Goal: Information Seeking & Learning: Check status

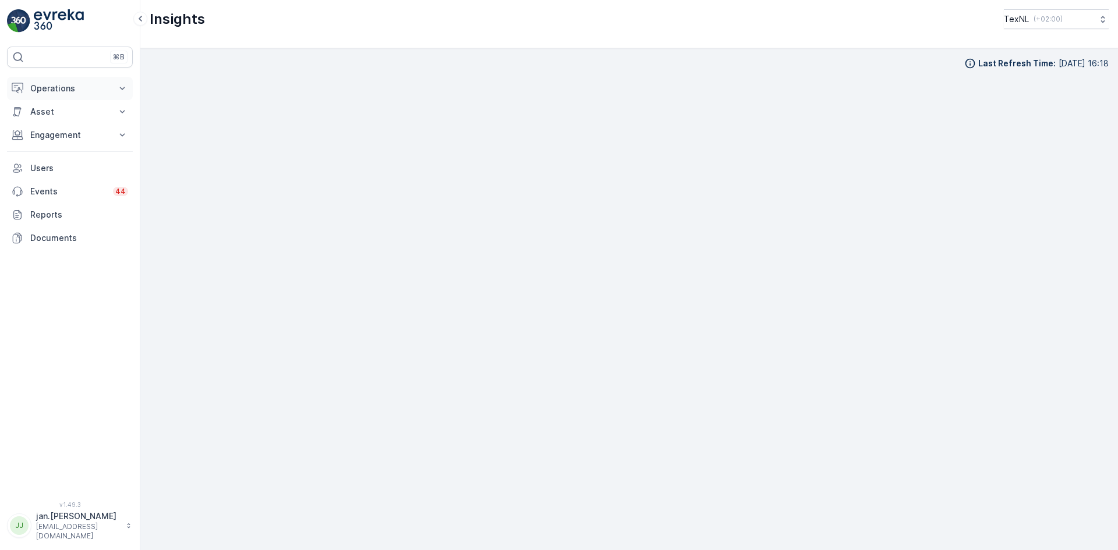
scroll to position [13, 0]
click at [55, 89] on p "Operations" at bounding box center [69, 89] width 79 height 12
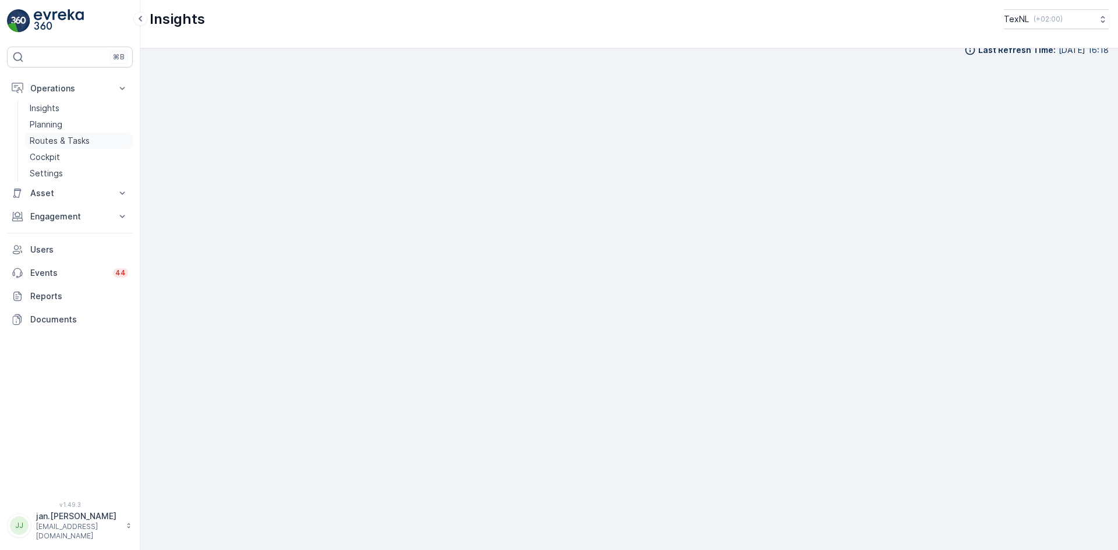
click at [54, 139] on p "Routes & Tasks" at bounding box center [60, 141] width 60 height 12
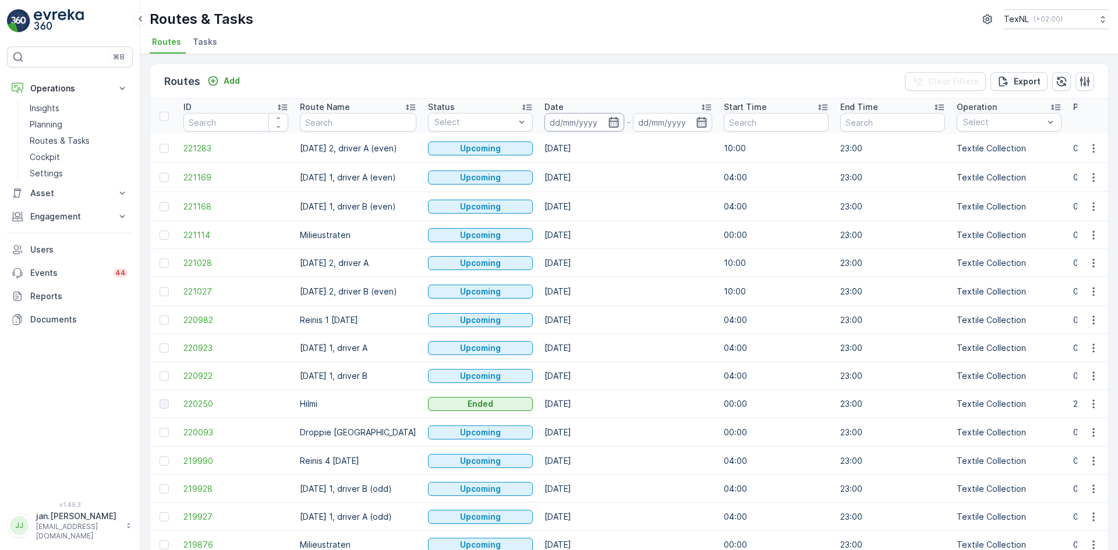
click at [587, 116] on input at bounding box center [584, 122] width 80 height 19
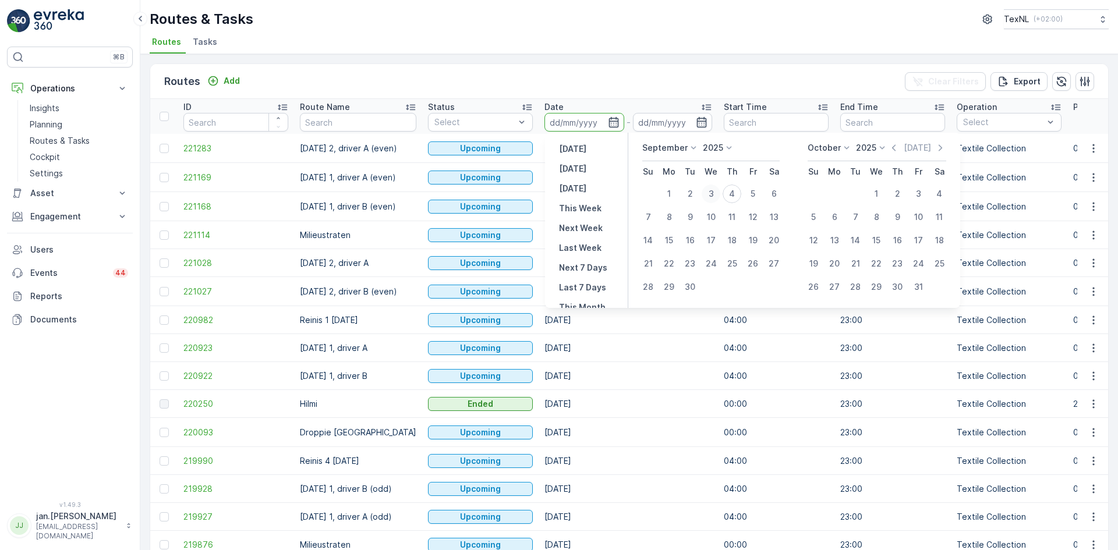
click at [712, 196] on div "3" at bounding box center [711, 194] width 19 height 19
type input "[DATE]"
click at [711, 196] on div "3" at bounding box center [711, 194] width 19 height 19
type input "[DATE]"
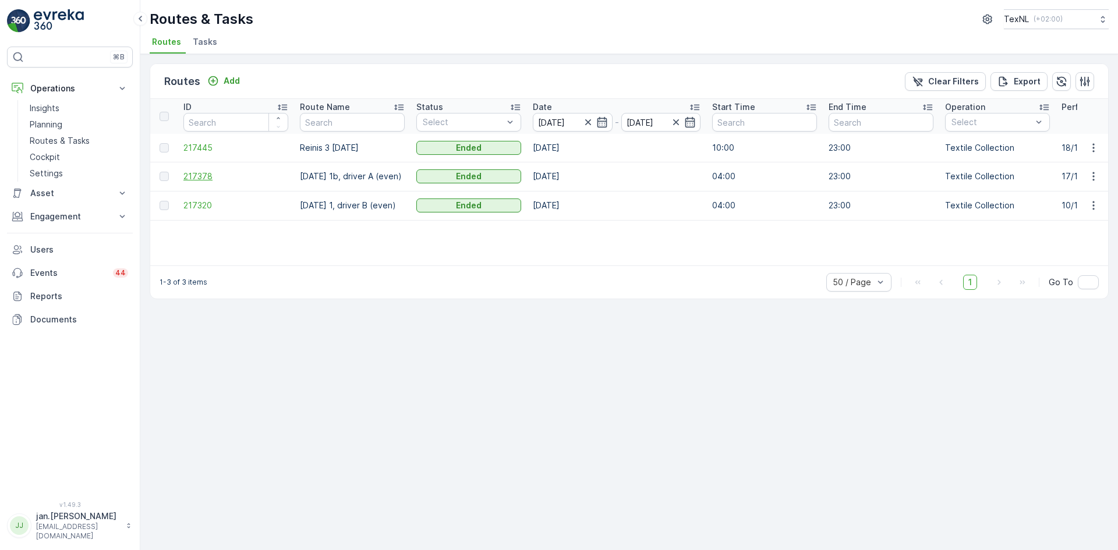
click at [200, 178] on span "217378" at bounding box center [235, 177] width 105 height 12
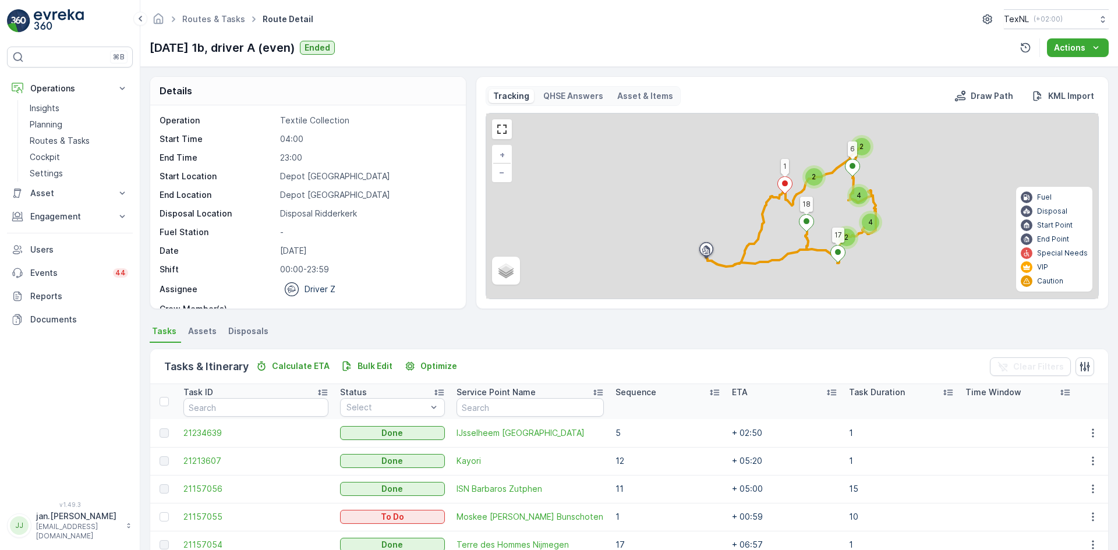
scroll to position [58, 0]
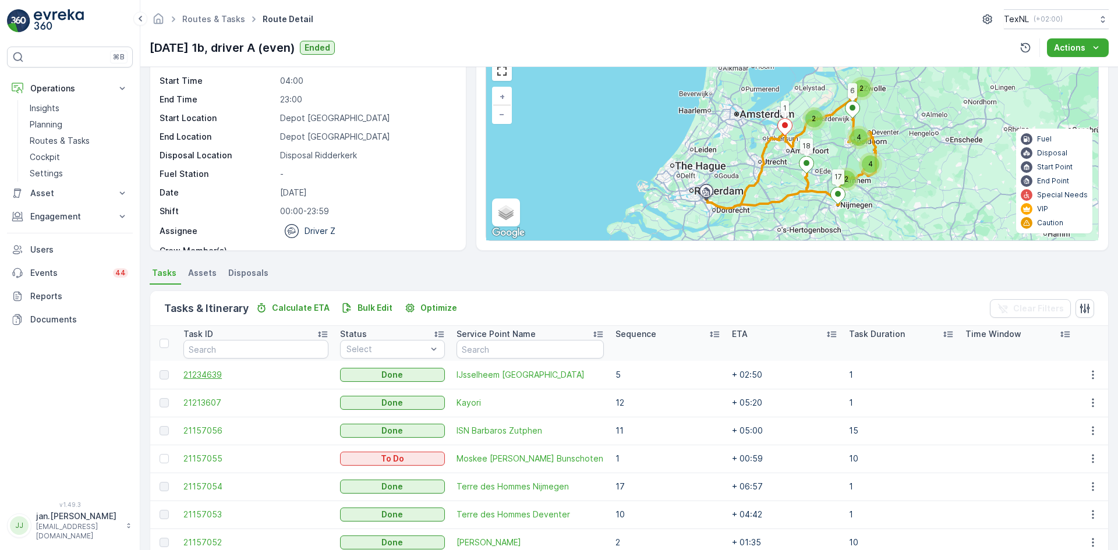
click at [213, 376] on span "21234639" at bounding box center [255, 375] width 145 height 12
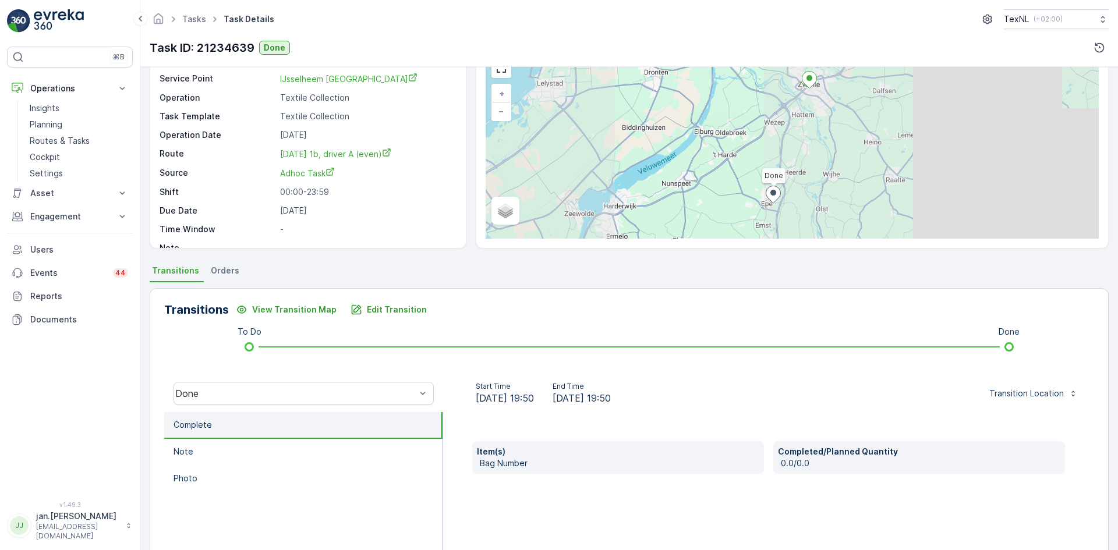
scroll to position [116, 0]
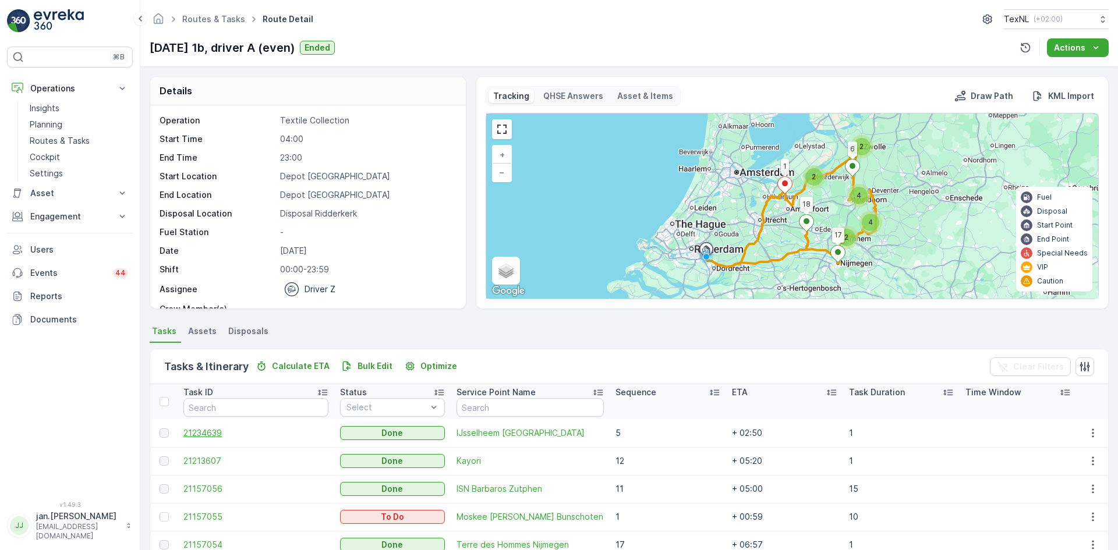
click at [219, 431] on span "21234639" at bounding box center [255, 433] width 145 height 12
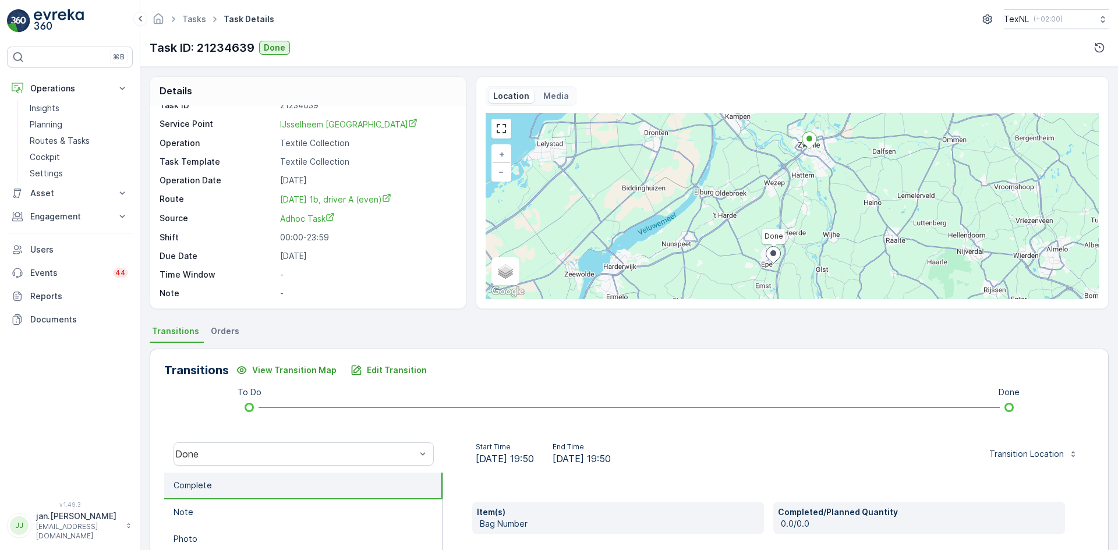
scroll to position [183, 0]
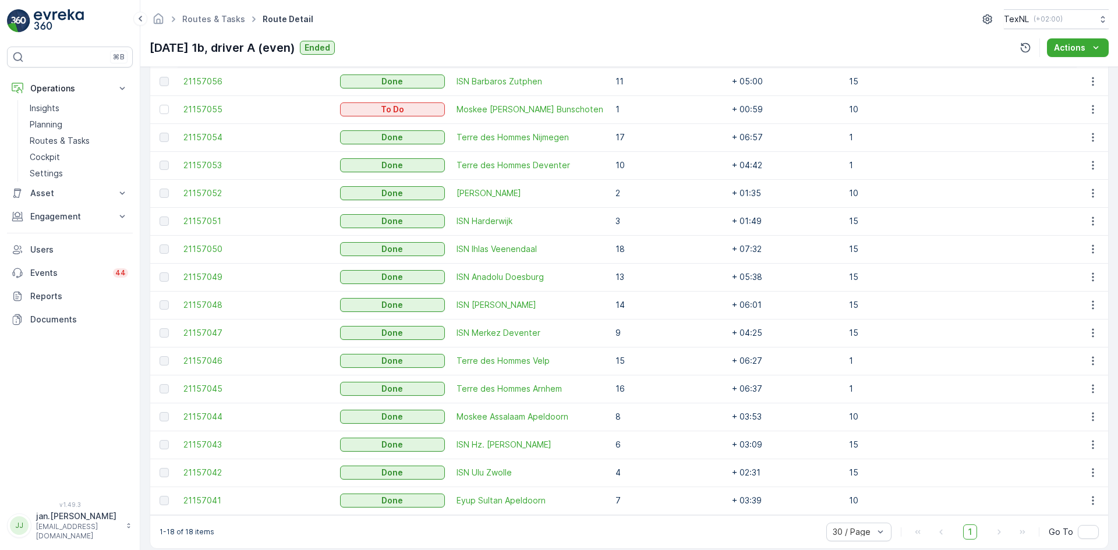
scroll to position [233, 0]
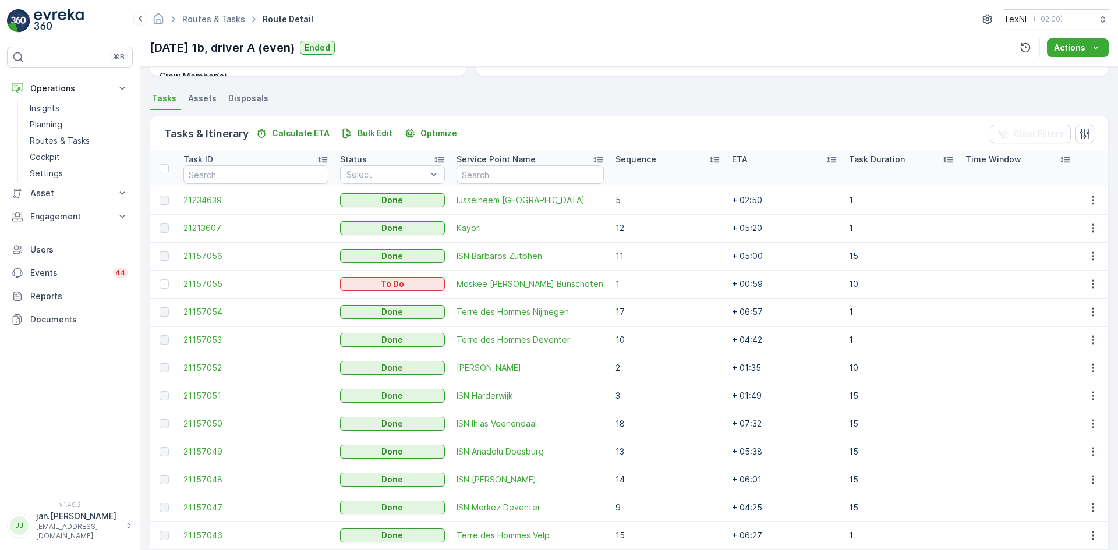
click at [213, 198] on span "21234639" at bounding box center [255, 200] width 145 height 12
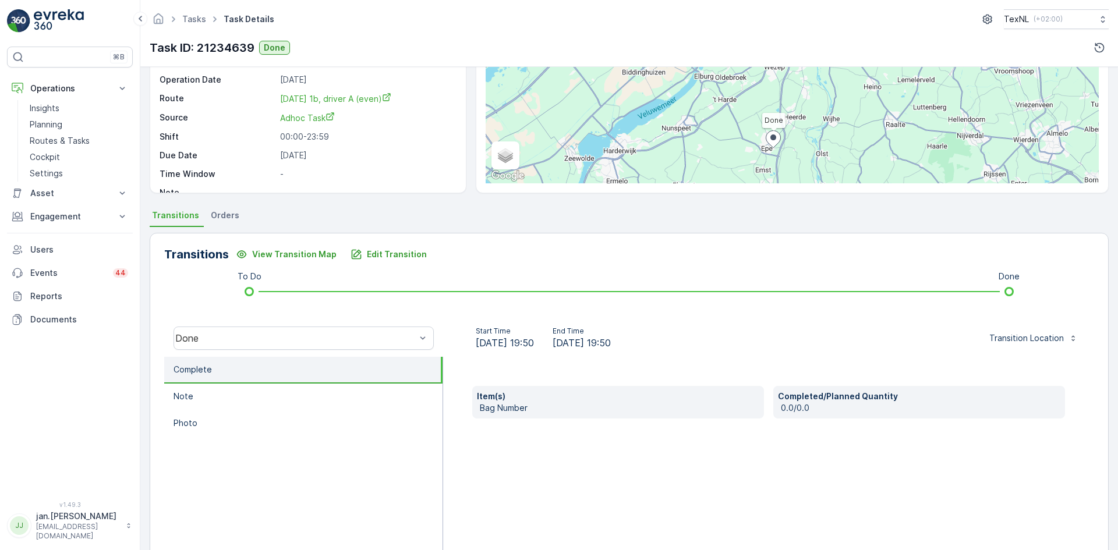
scroll to position [116, 0]
drag, startPoint x: 663, startPoint y: 344, endPoint x: 608, endPoint y: 349, distance: 54.5
click at [608, 349] on div "Start Time [DATE] 19:50 End Time [DATE] 19:50 Transition Location" at bounding box center [768, 337] width 651 height 37
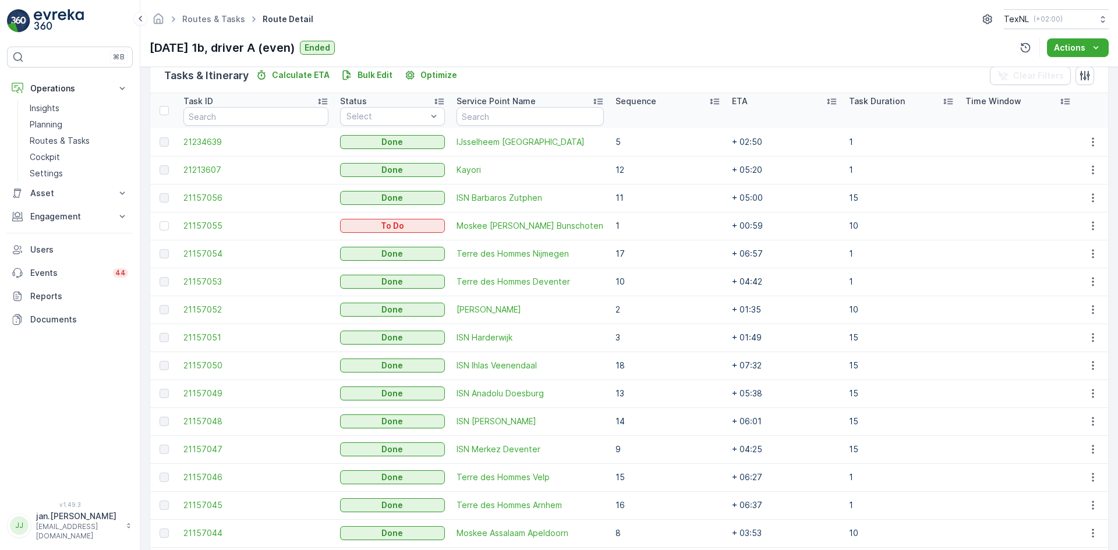
scroll to position [349, 0]
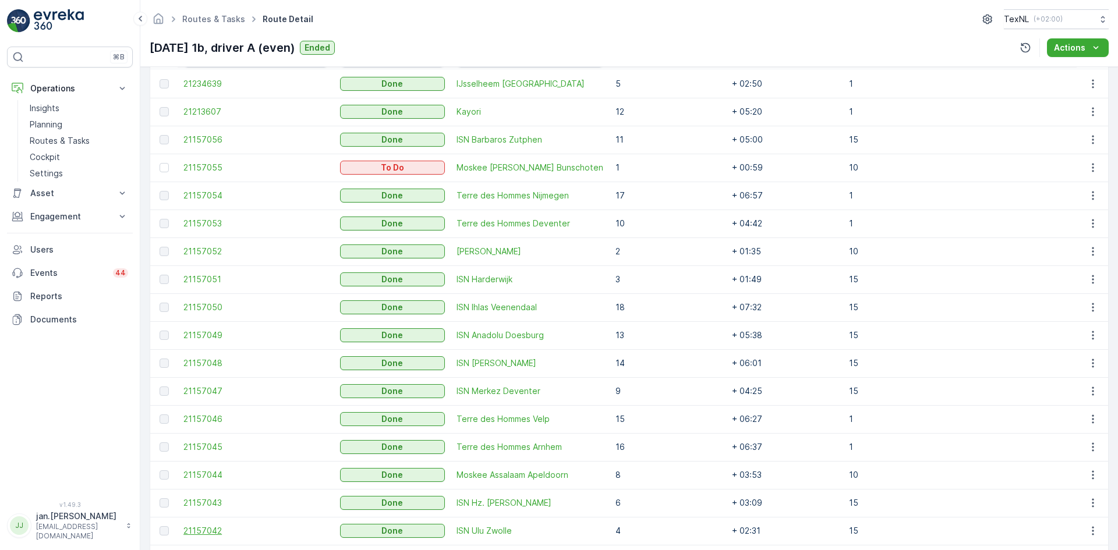
click at [218, 528] on span "21157042" at bounding box center [255, 531] width 145 height 12
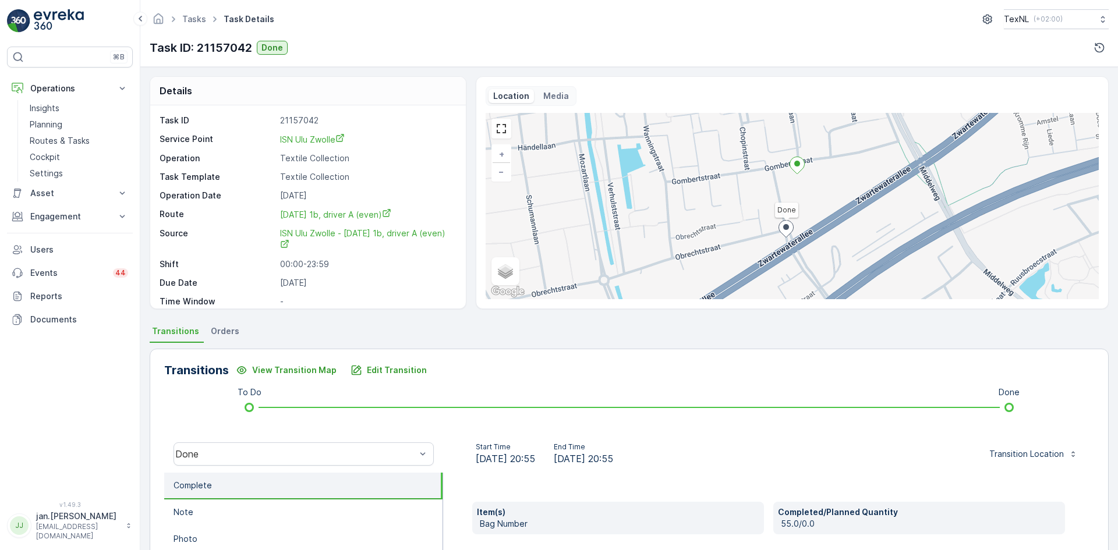
drag, startPoint x: 664, startPoint y: 462, endPoint x: 581, endPoint y: 469, distance: 83.6
click at [581, 469] on div "Start Time [DATE] 20:55 End Time [DATE] 20:55 Transition Location" at bounding box center [768, 454] width 651 height 37
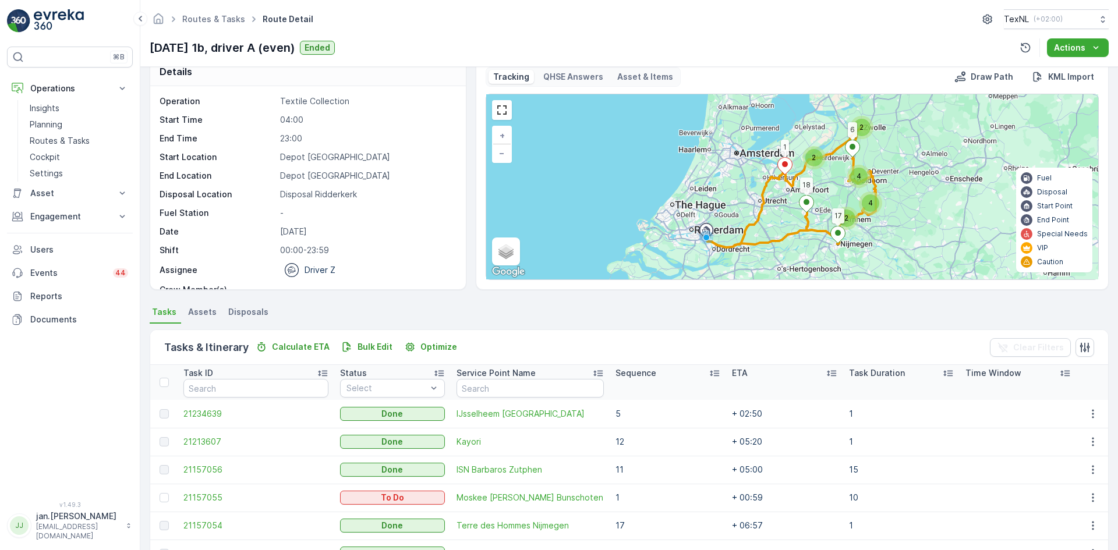
scroll to position [14, 0]
